Goal: Transaction & Acquisition: Download file/media

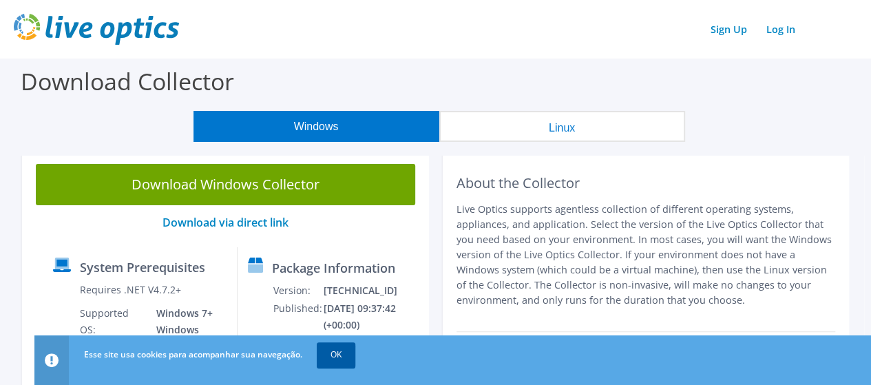
click at [342, 357] on link "OK" at bounding box center [336, 354] width 39 height 25
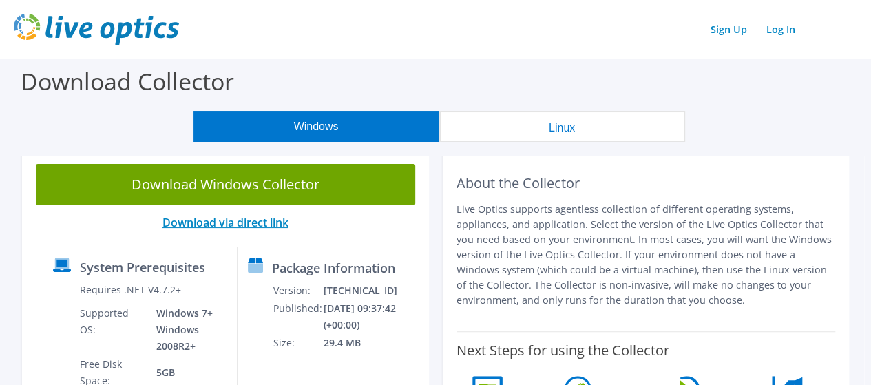
click at [220, 221] on link "Download via direct link" at bounding box center [226, 222] width 126 height 15
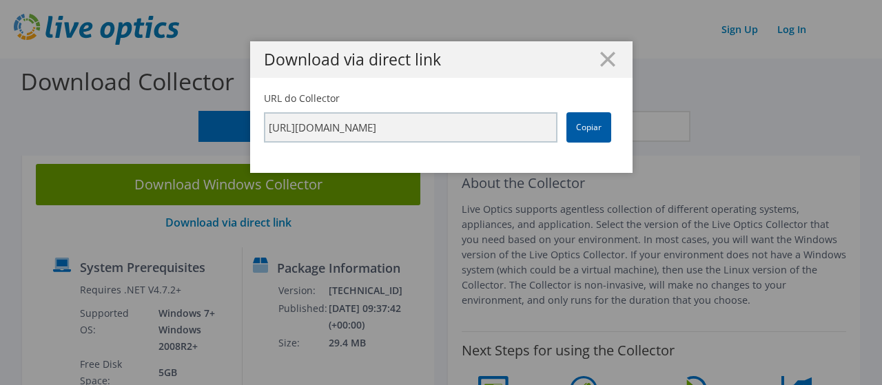
click at [599, 129] on link "Copiar" at bounding box center [588, 127] width 45 height 30
click at [600, 65] on icon at bounding box center [607, 59] width 15 height 15
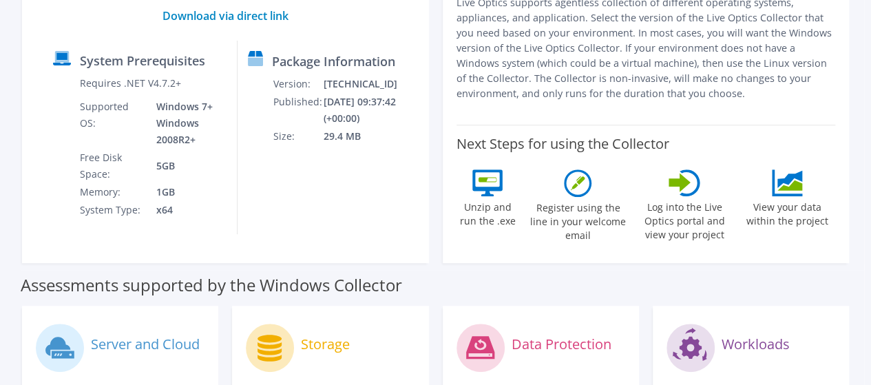
scroll to position [69, 0]
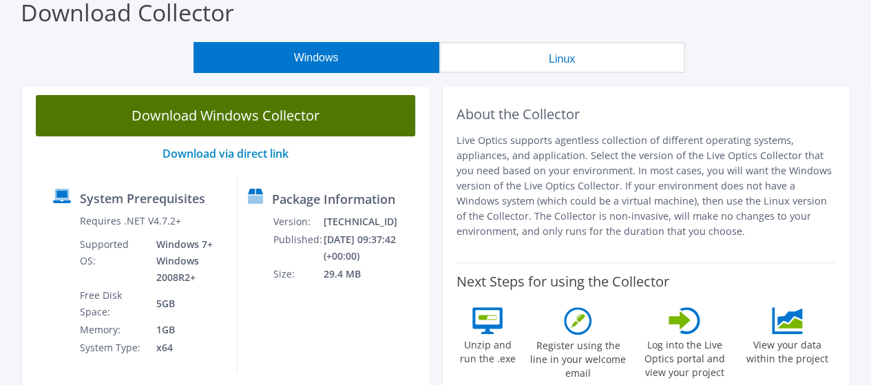
click at [160, 110] on link "Download Windows Collector" at bounding box center [226, 115] width 380 height 41
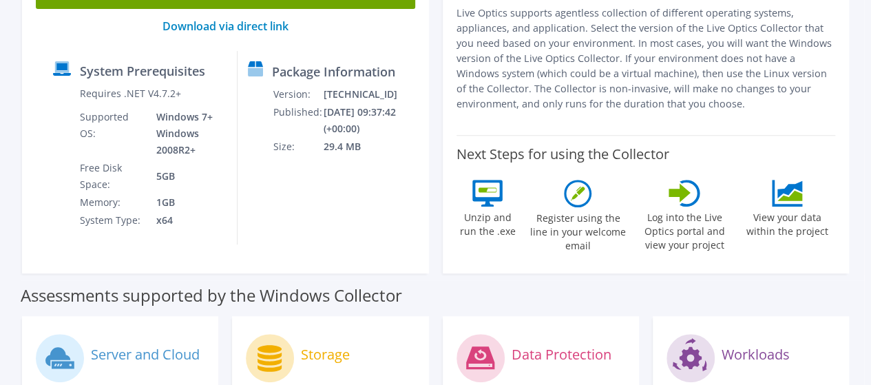
scroll to position [127, 0]
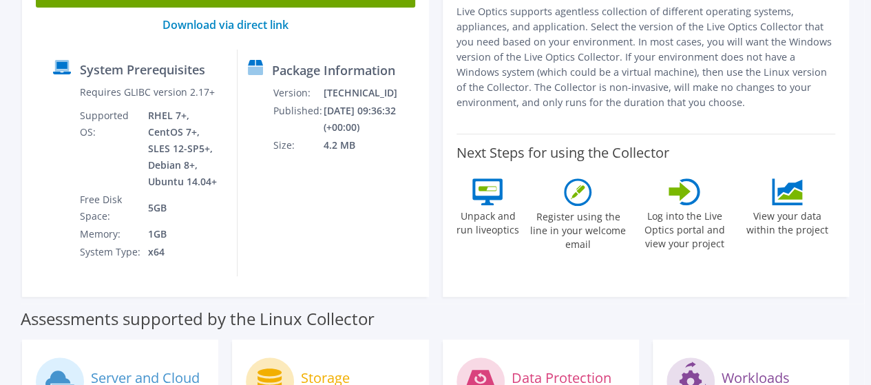
scroll to position [0, 0]
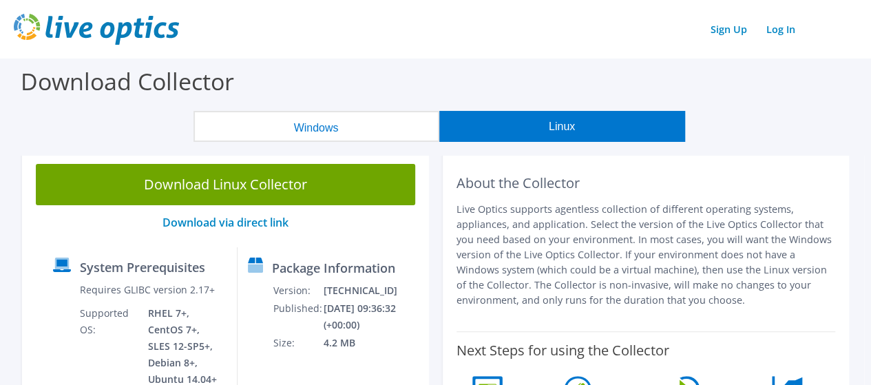
click at [558, 127] on button "Linux" at bounding box center [562, 126] width 246 height 31
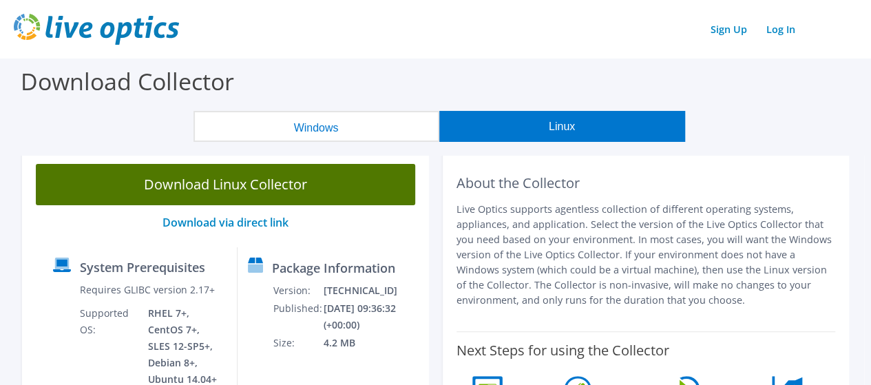
click at [184, 187] on link "Download Linux Collector" at bounding box center [226, 184] width 380 height 41
